Goal: Answer question/provide support

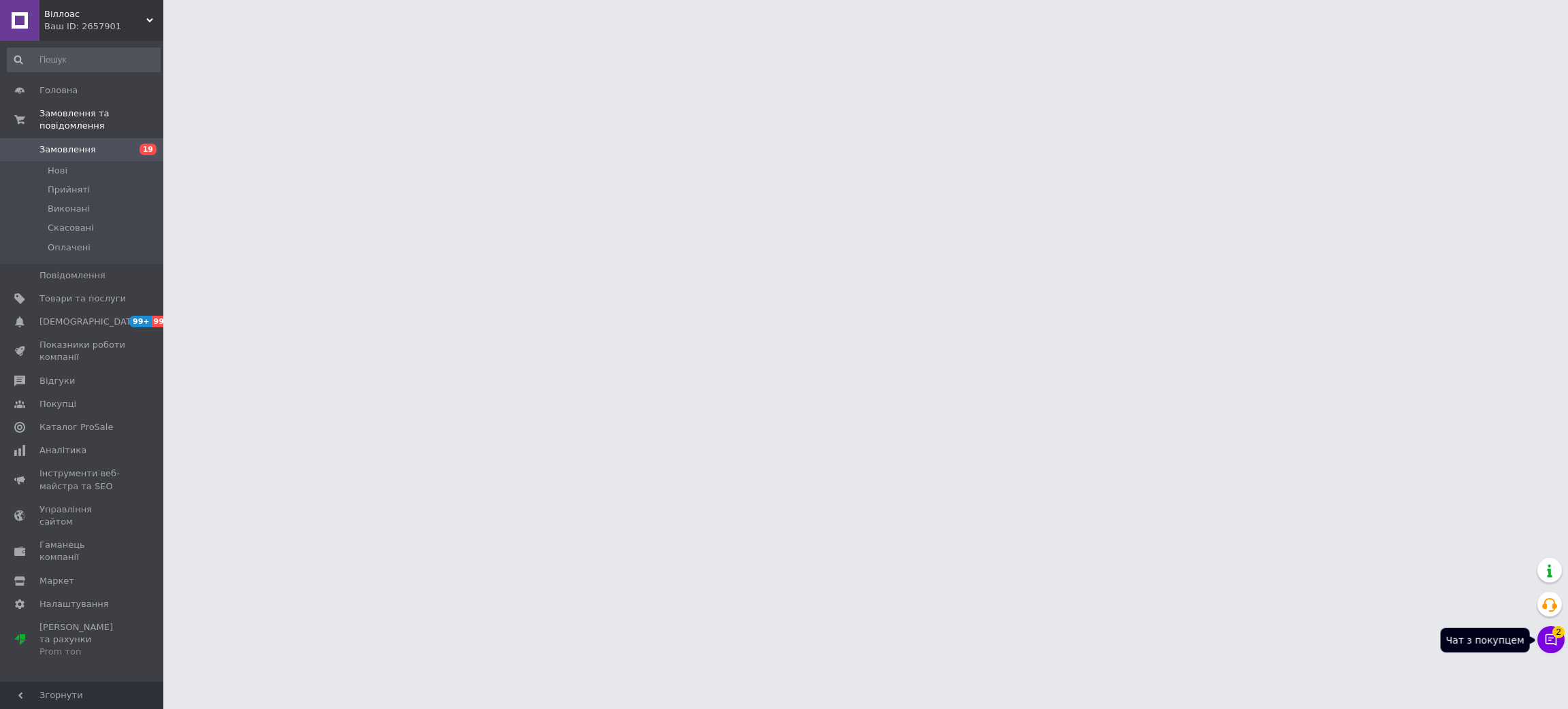
click at [1551, 646] on icon at bounding box center [1550, 639] width 13 height 13
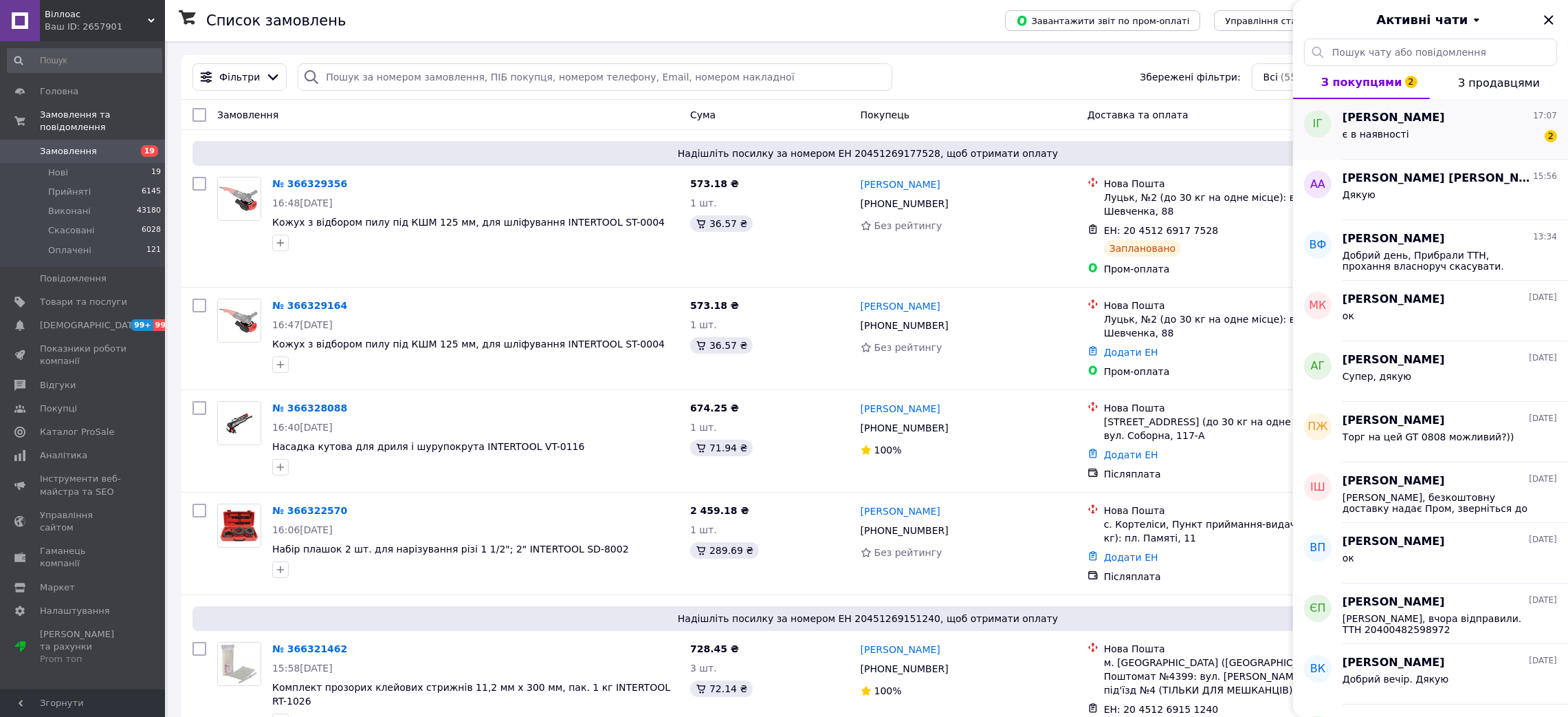
click at [1404, 123] on span "[PERSON_NAME]" at bounding box center [1394, 117] width 103 height 15
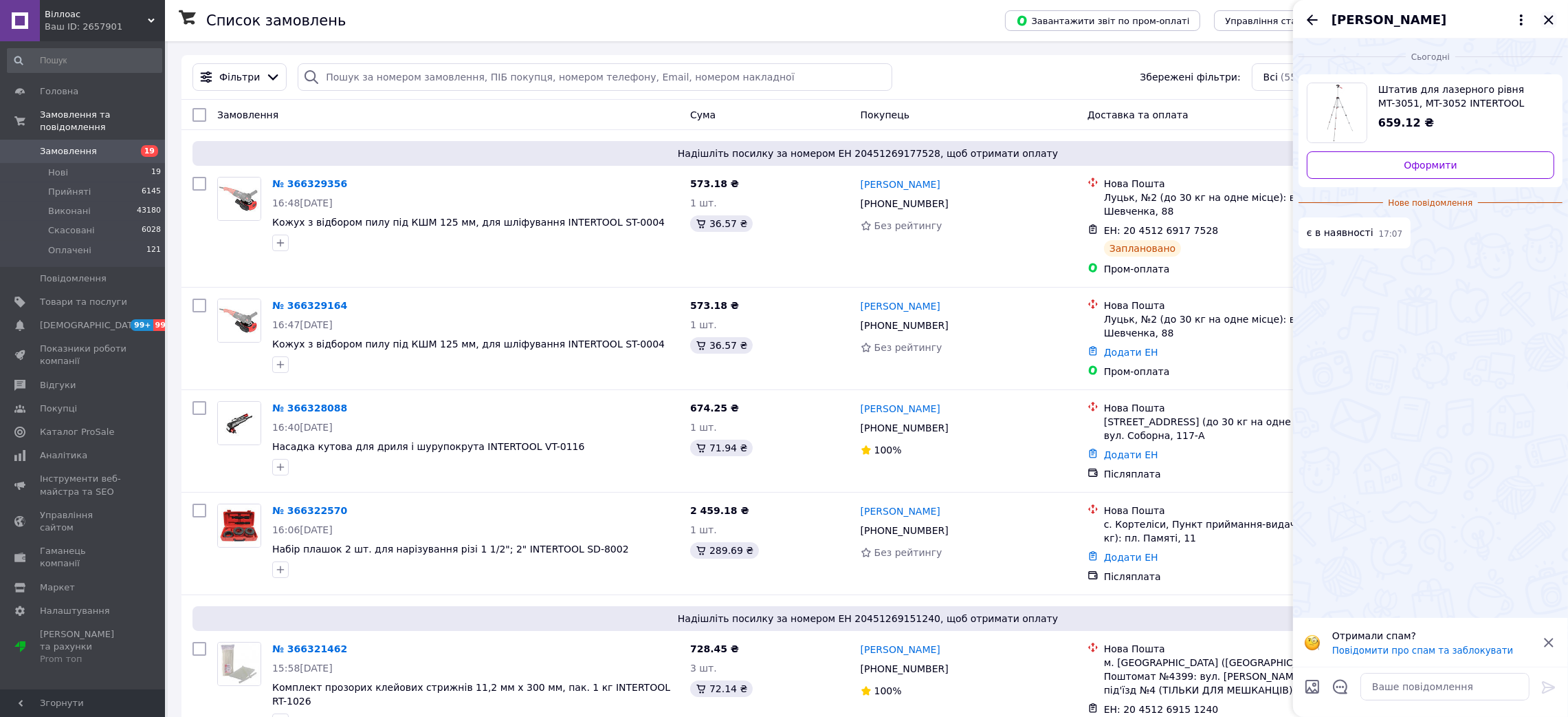
click at [1545, 20] on icon "Закрити" at bounding box center [1549, 20] width 16 height 16
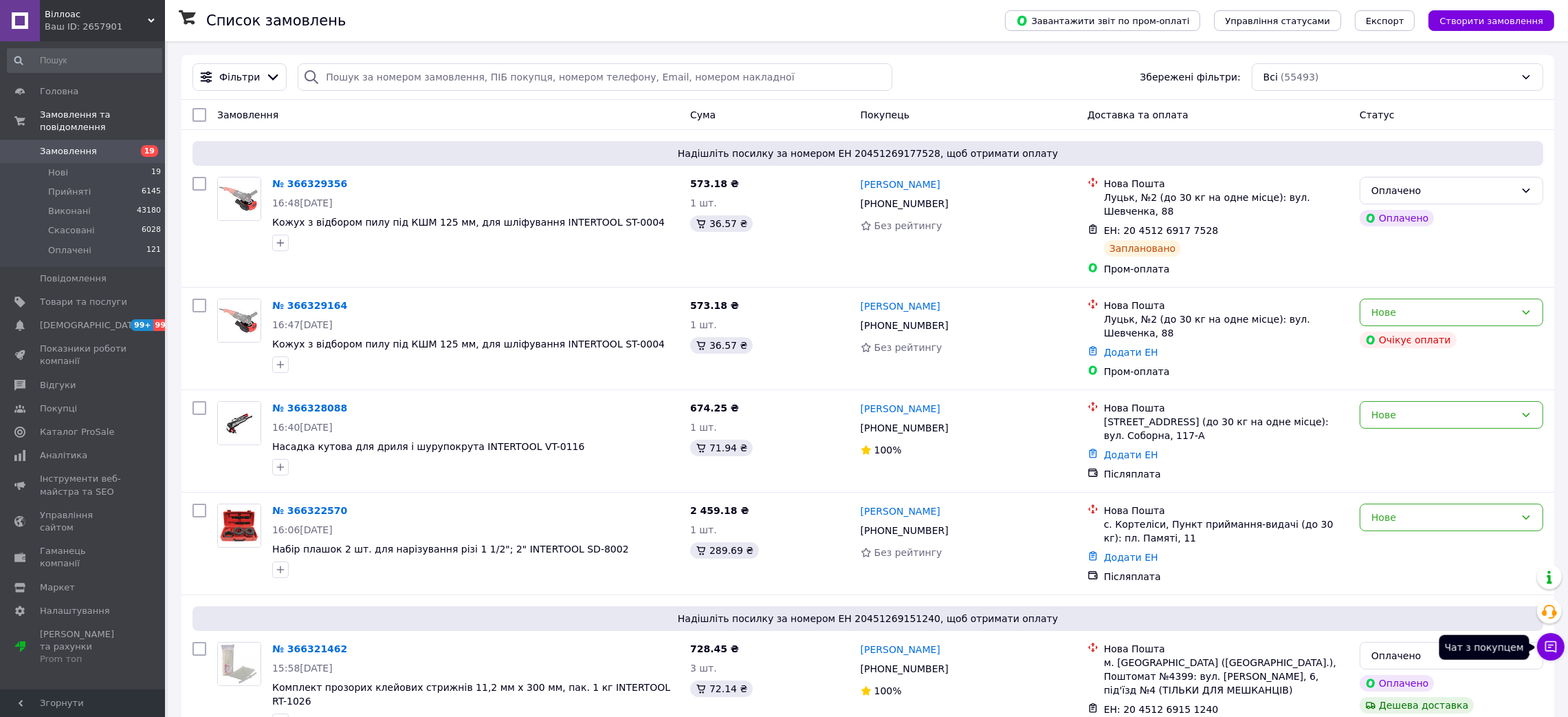
click at [1553, 651] on icon at bounding box center [1551, 646] width 12 height 12
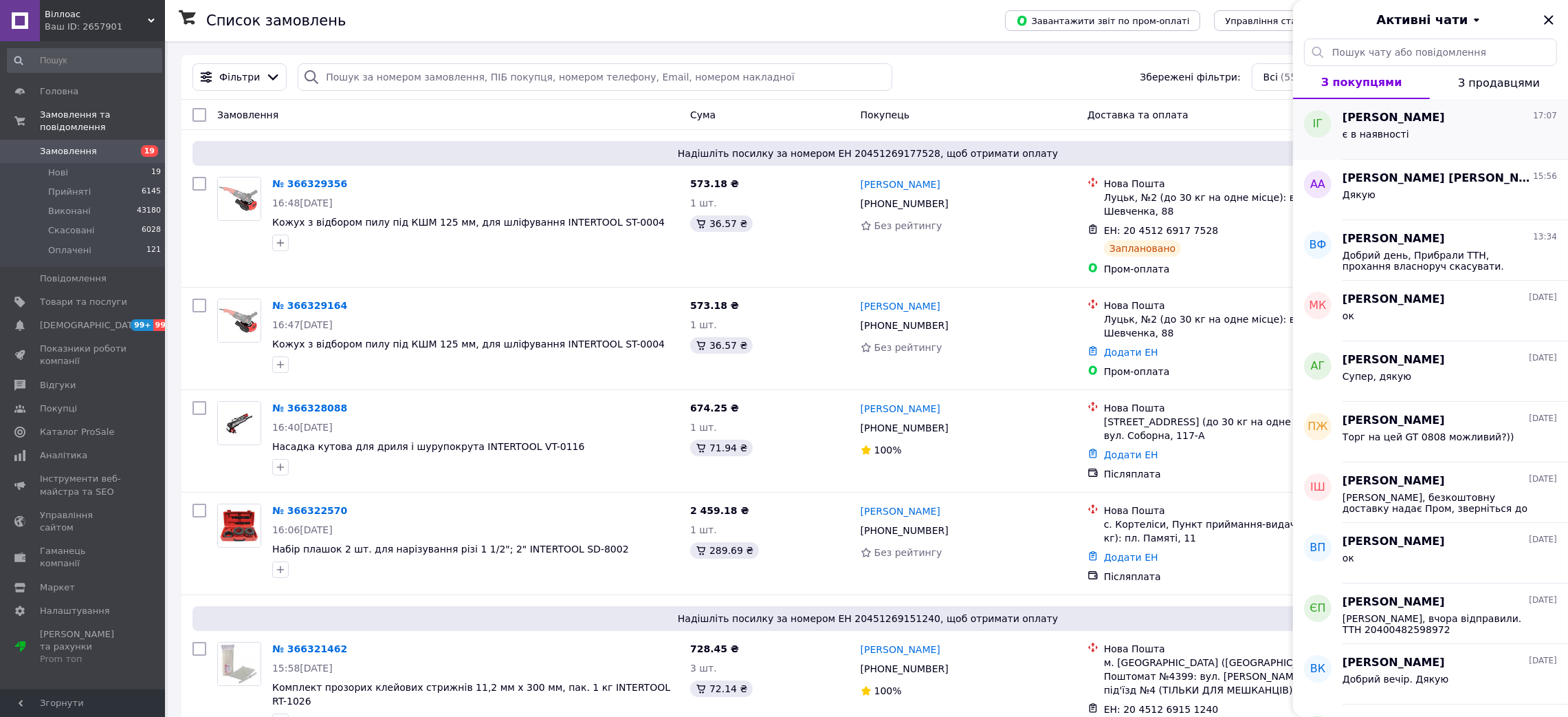
click at [1413, 126] on div "є в наявності" at bounding box center [1450, 137] width 214 height 22
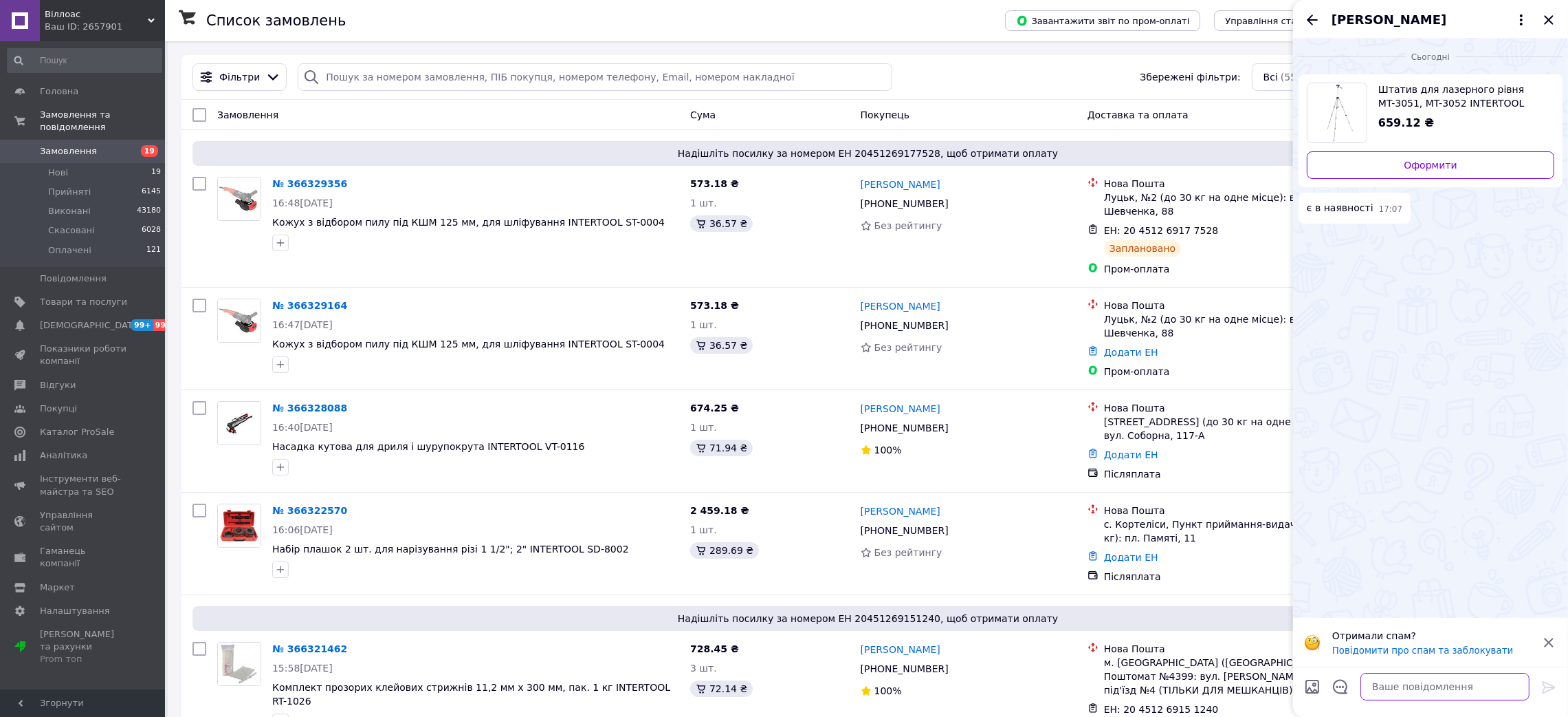
click at [1430, 679] on textarea at bounding box center [1445, 686] width 169 height 27
type textarea "Вітаю, так в наявності"
click at [1541, 683] on icon at bounding box center [1549, 687] width 16 height 16
click at [1545, 12] on icon "Закрити" at bounding box center [1549, 20] width 16 height 16
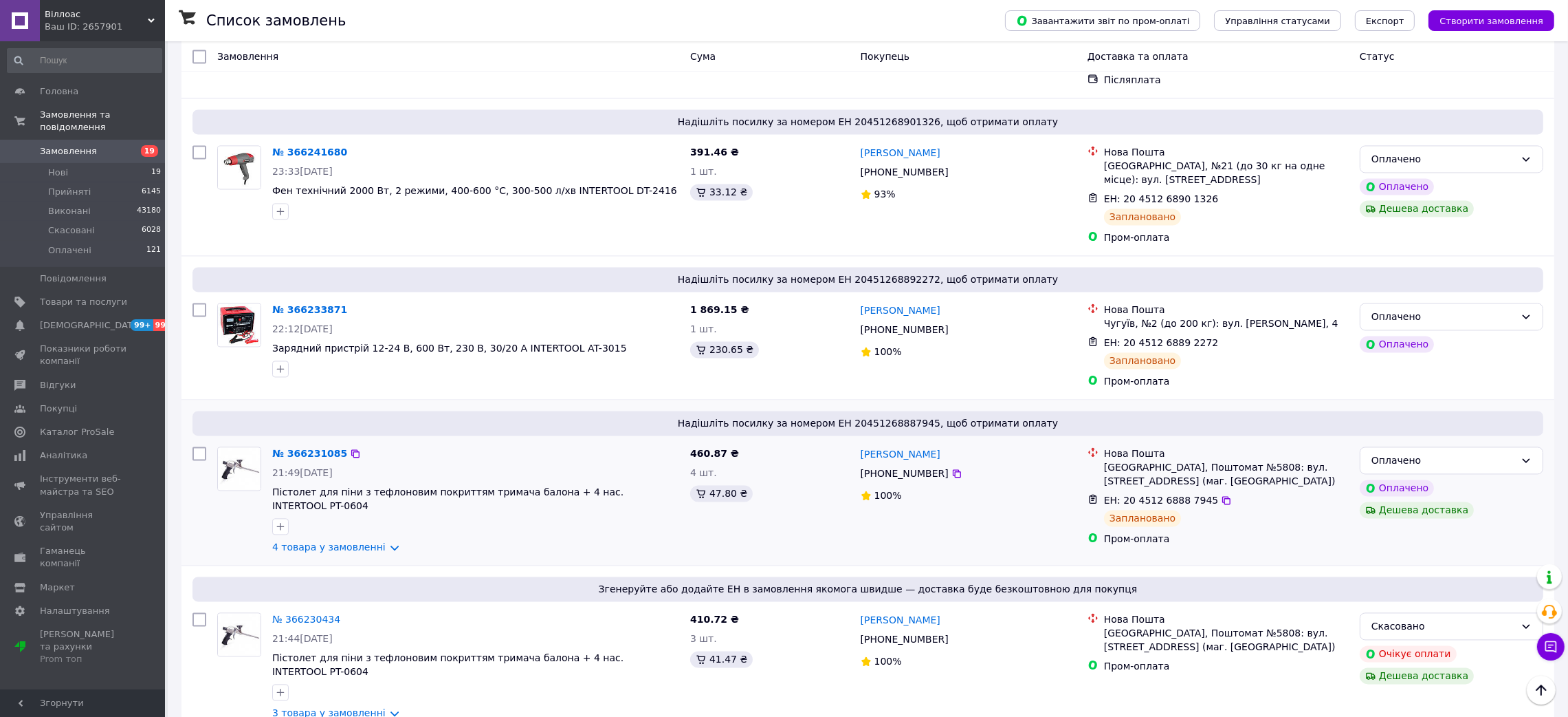
scroll to position [4127, 0]
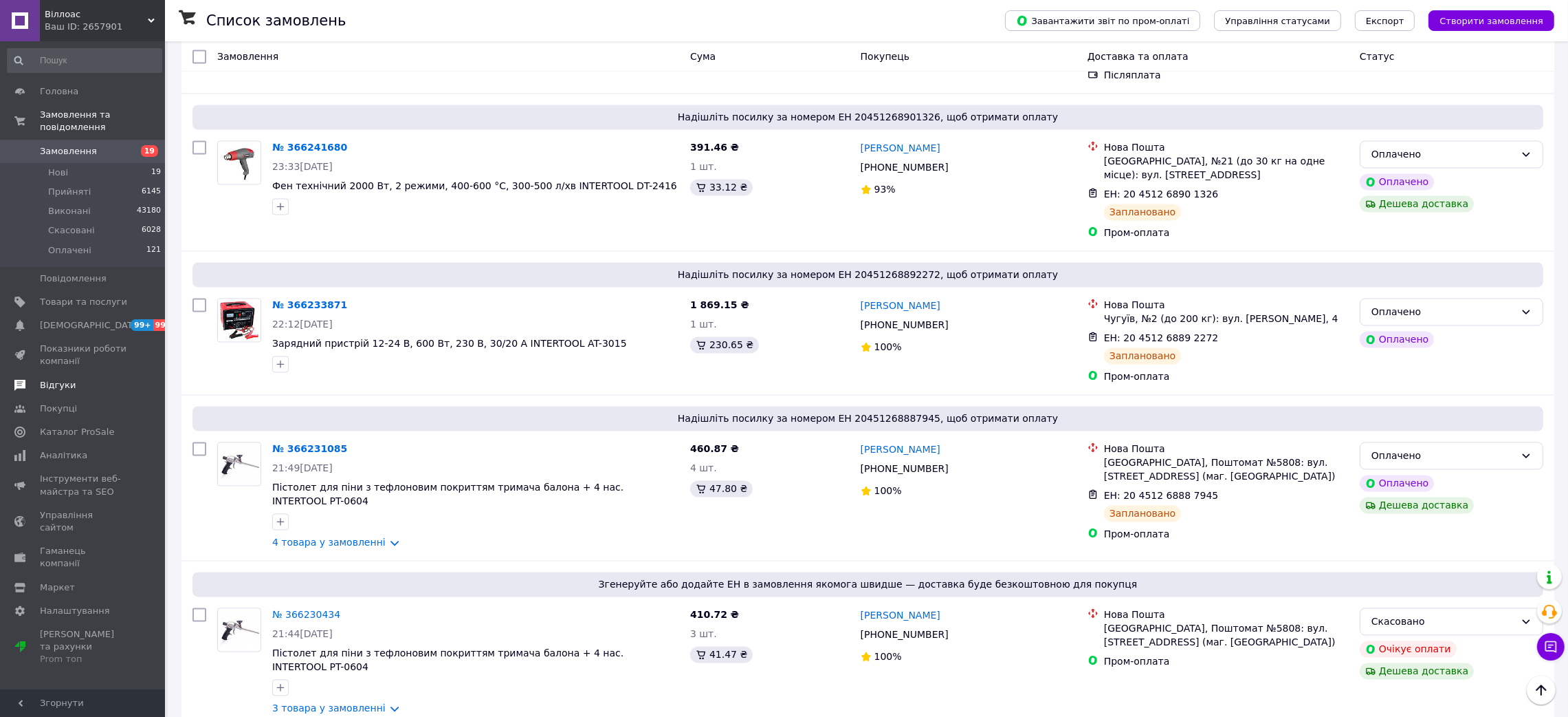
click at [64, 379] on span "Відгуки" at bounding box center [57, 385] width 35 height 13
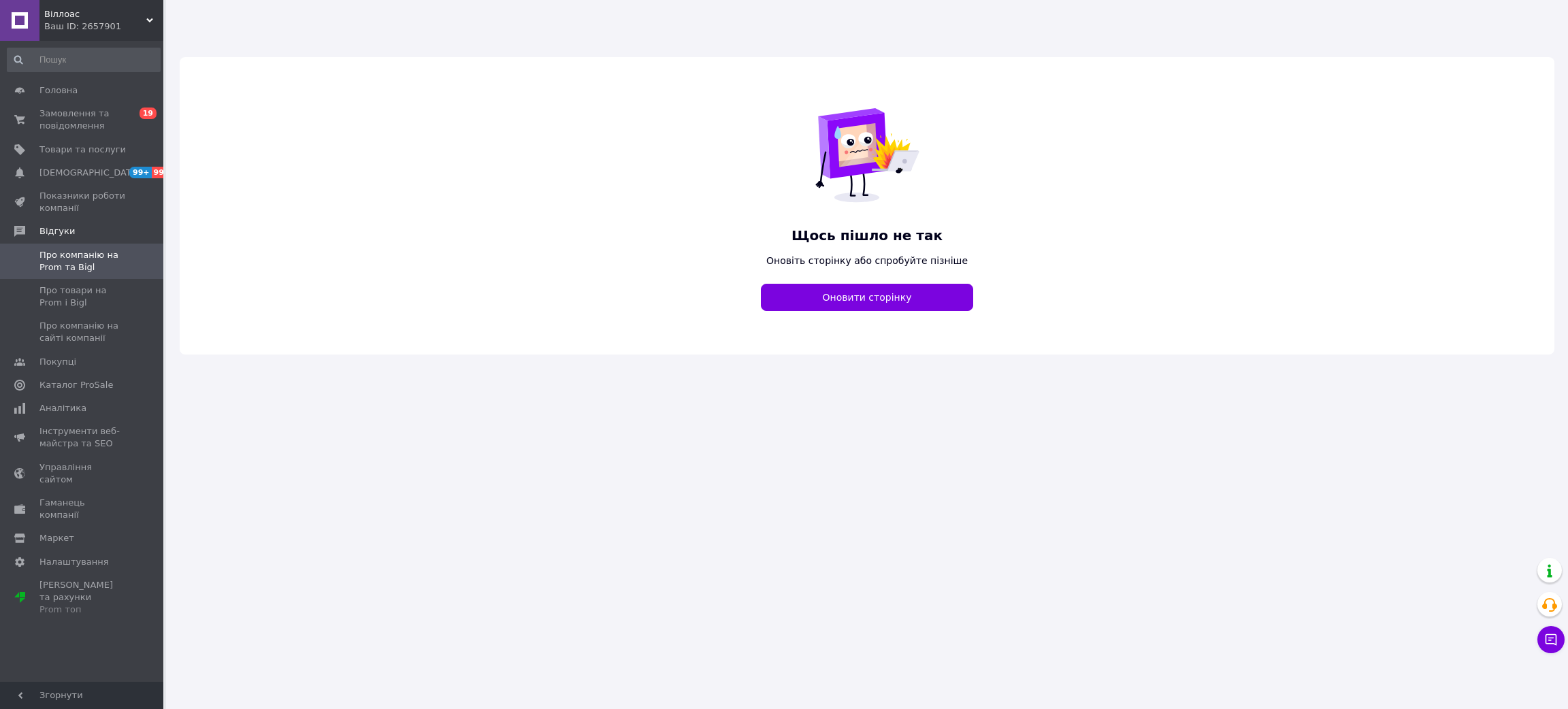
click at [834, 279] on div "Оновити сторінку" at bounding box center [867, 297] width 228 height 43
click at [835, 289] on button "Оновити сторінку" at bounding box center [867, 297] width 212 height 27
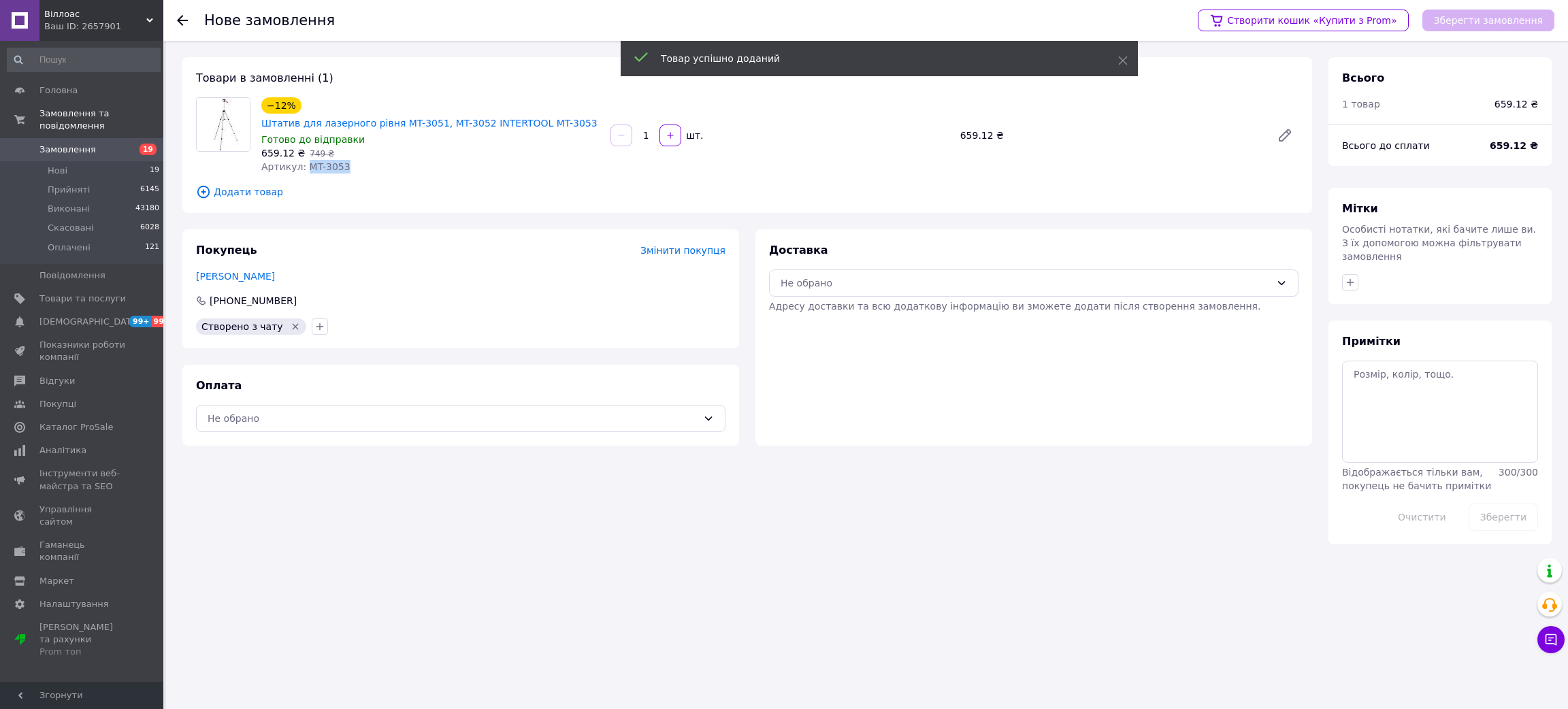
drag, startPoint x: 337, startPoint y: 149, endPoint x: 305, endPoint y: 148, distance: 32.0
click at [305, 161] on span "Артикул: MT-3053" at bounding box center [306, 166] width 89 height 11
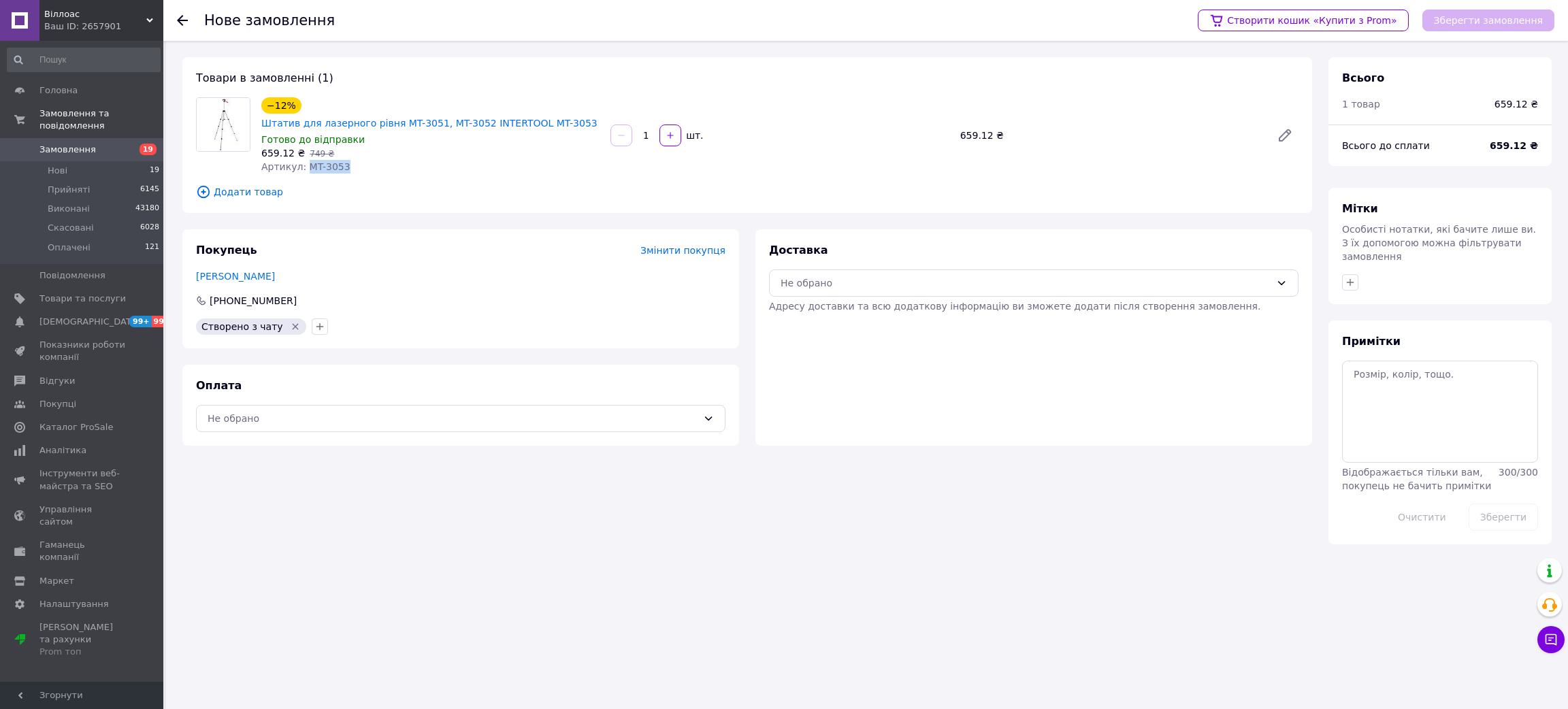
copy span "MT-3053"
